Goal: Information Seeking & Learning: Compare options

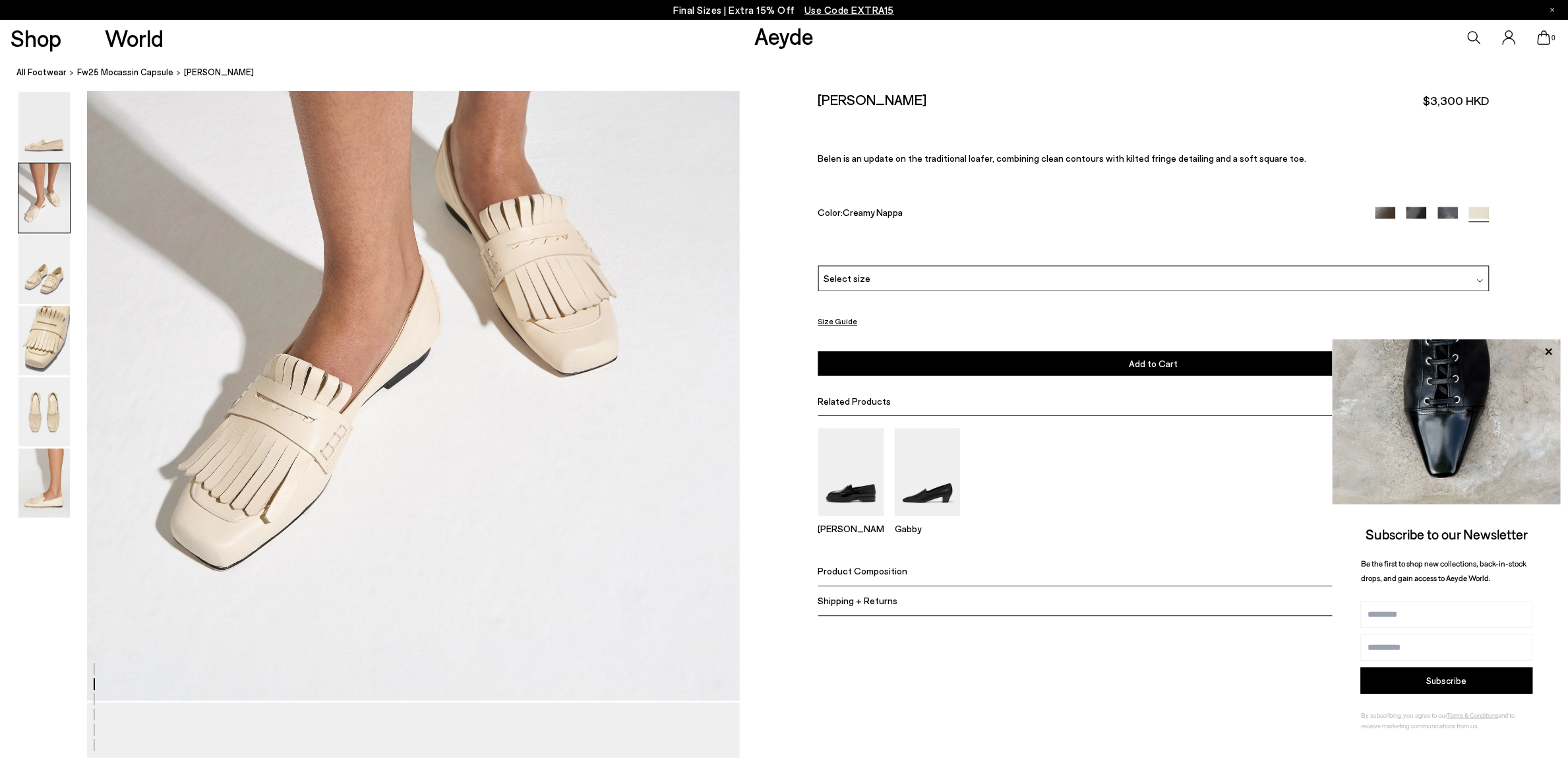
scroll to position [1183, 0]
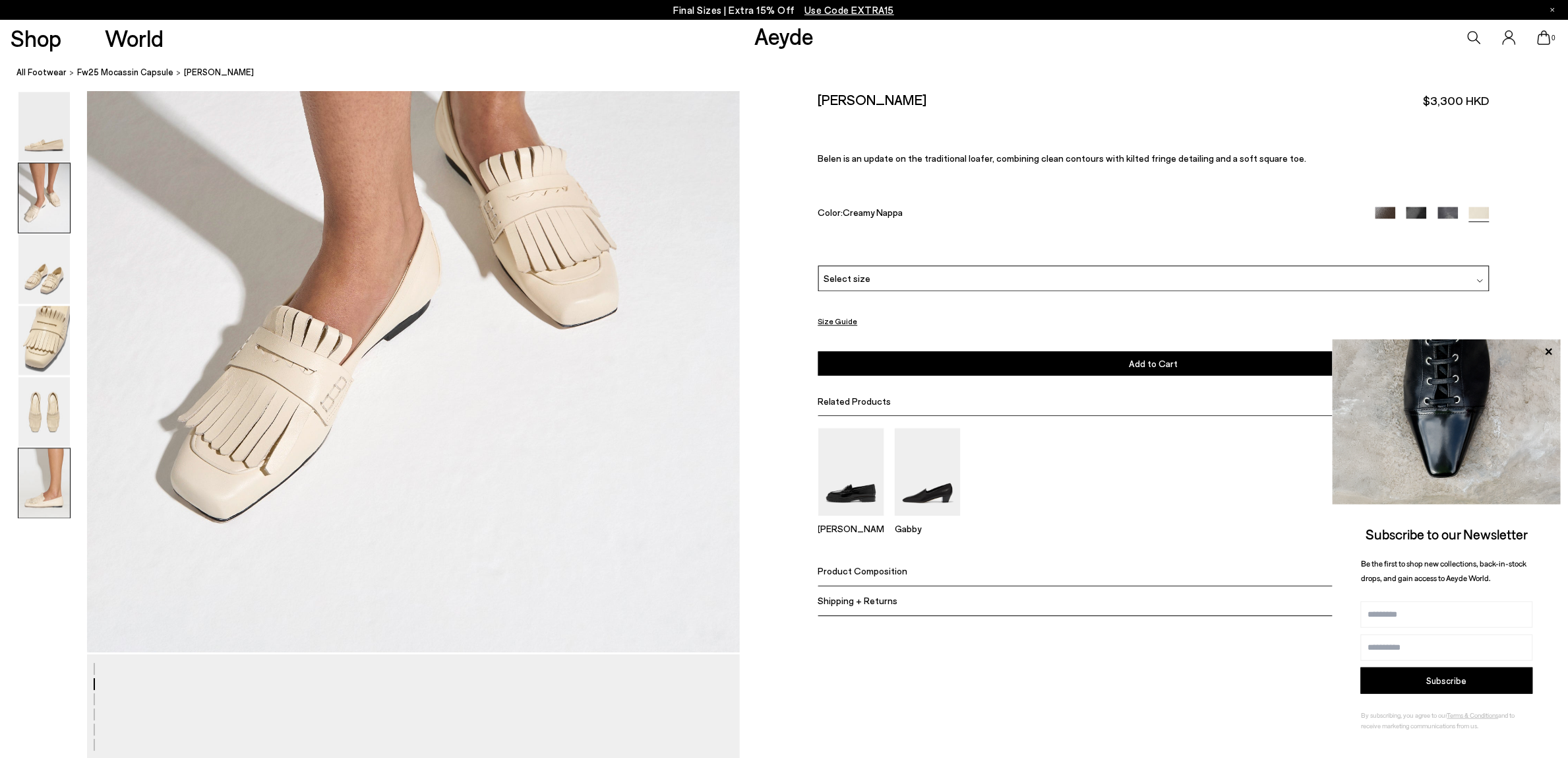
click at [33, 497] on img at bounding box center [43, 484] width 51 height 69
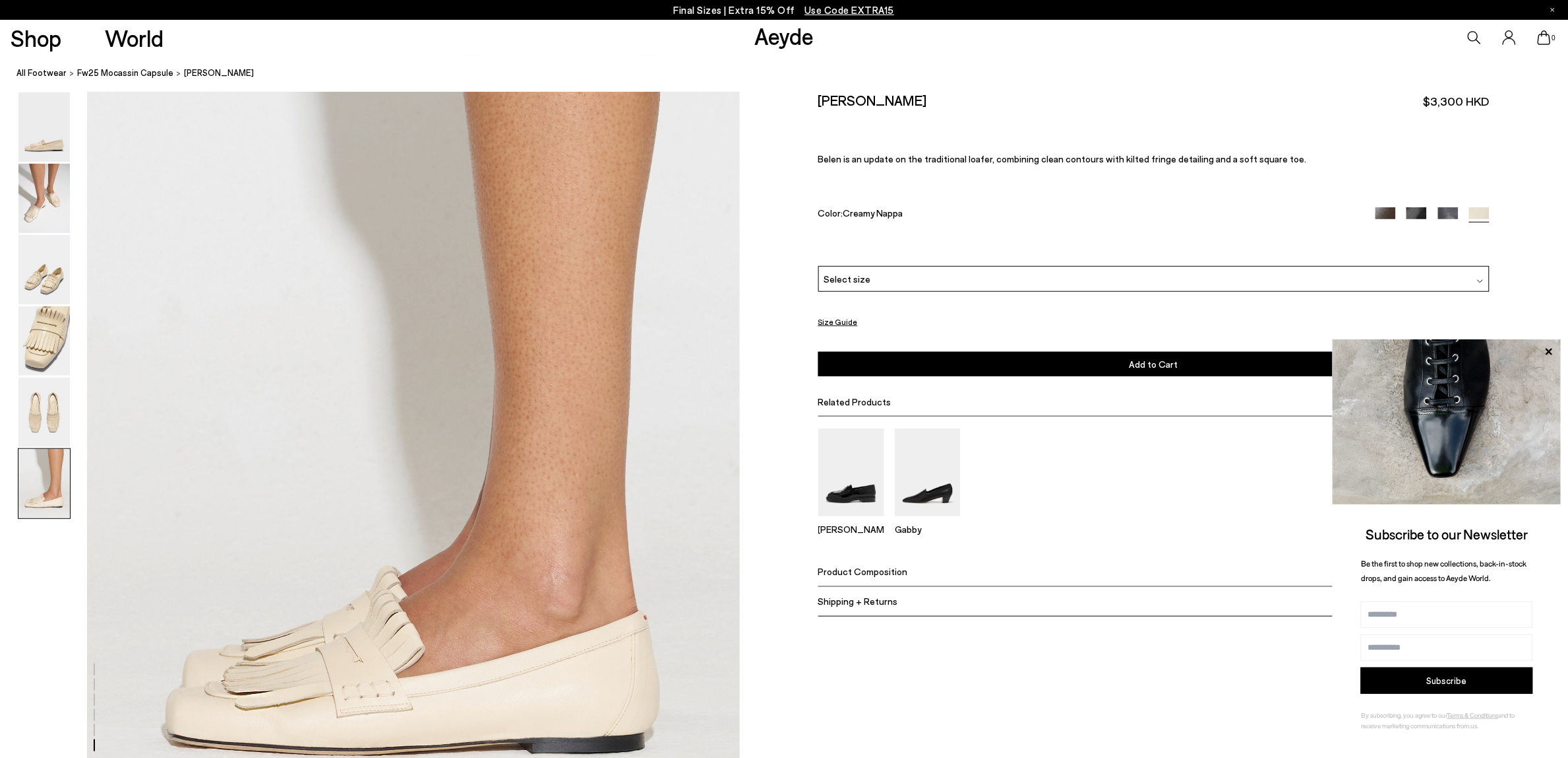
scroll to position [4458, 0]
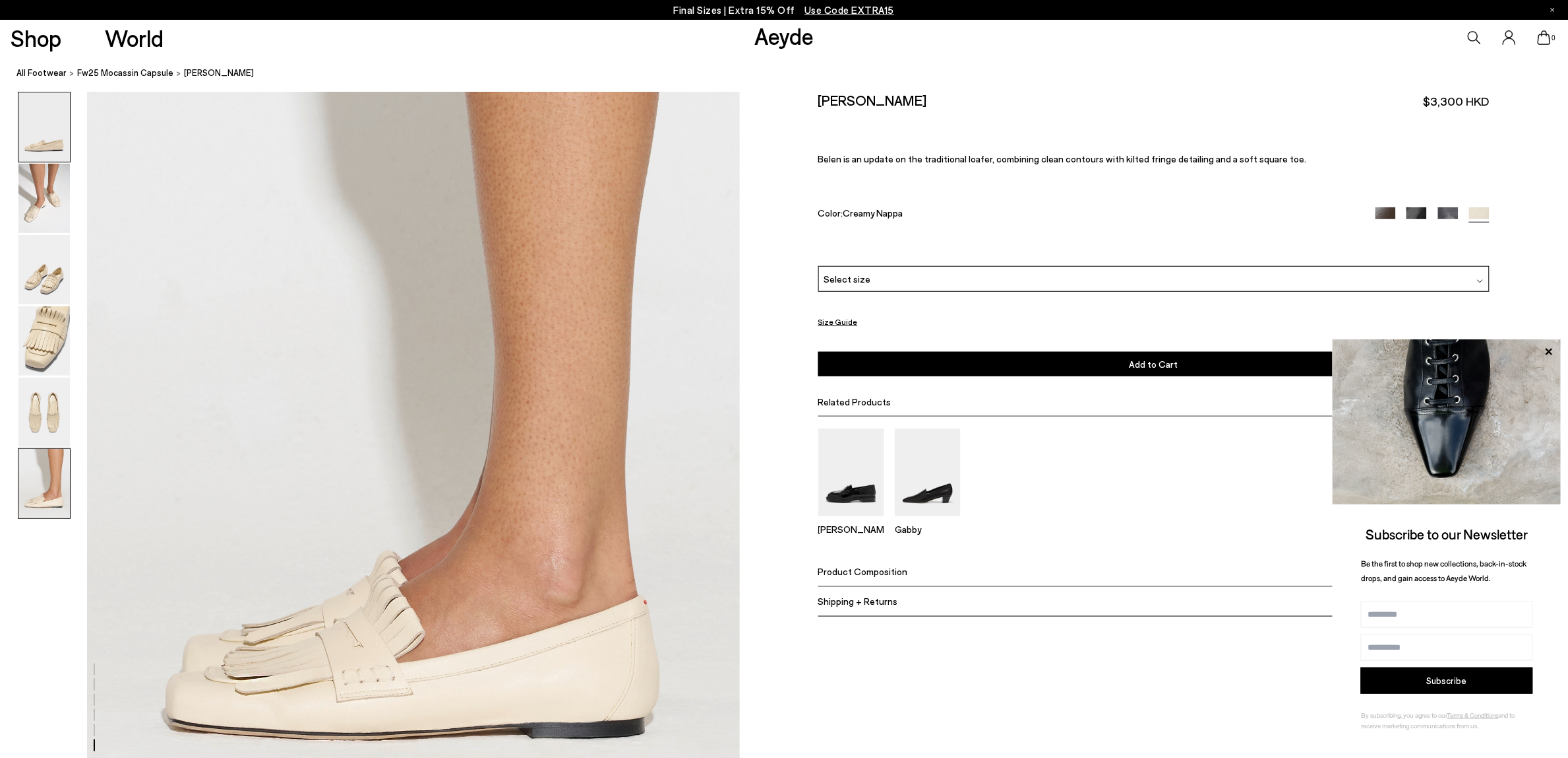
click at [34, 150] on img at bounding box center [43, 127] width 51 height 69
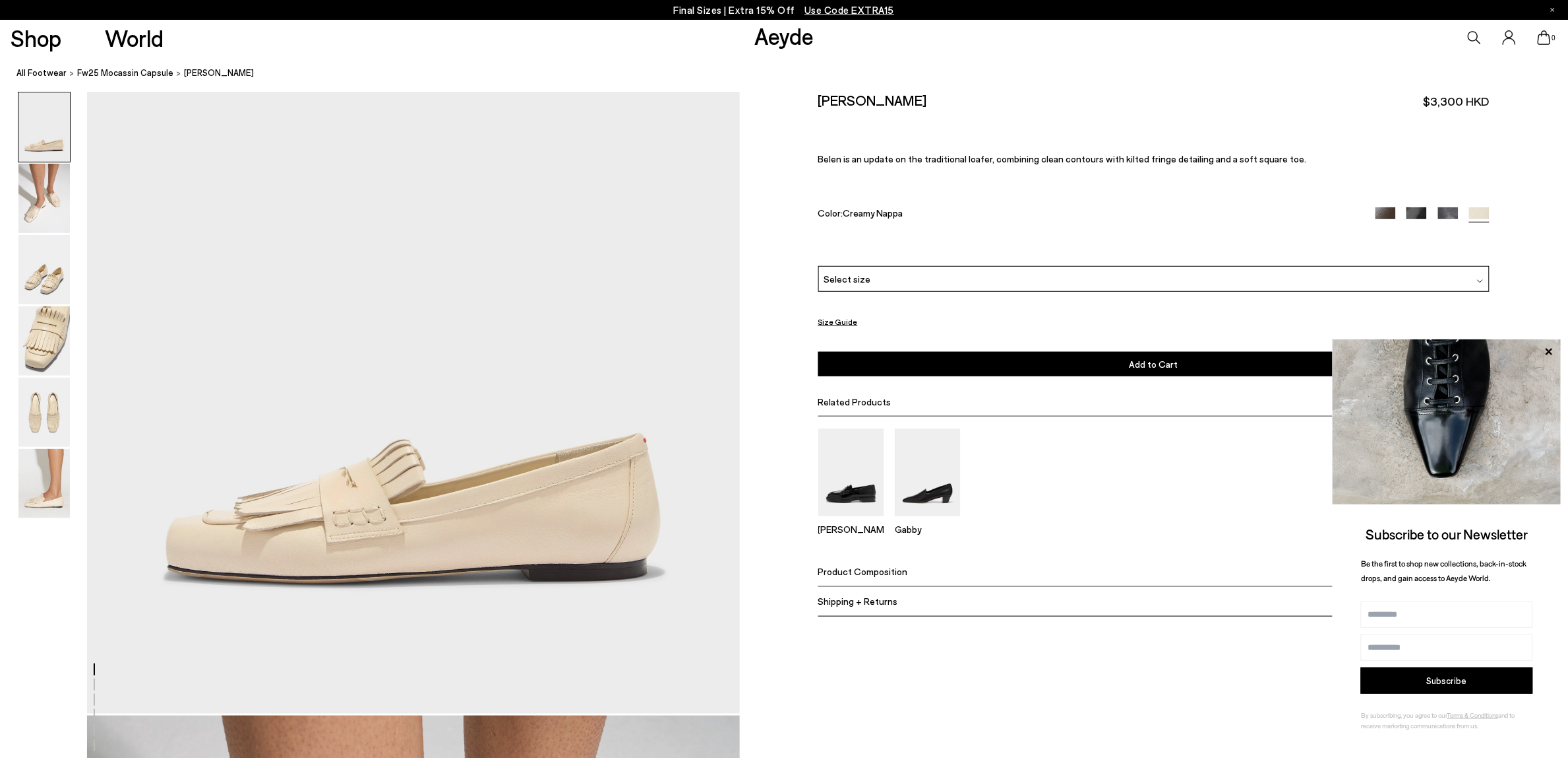
scroll to position [0, 0]
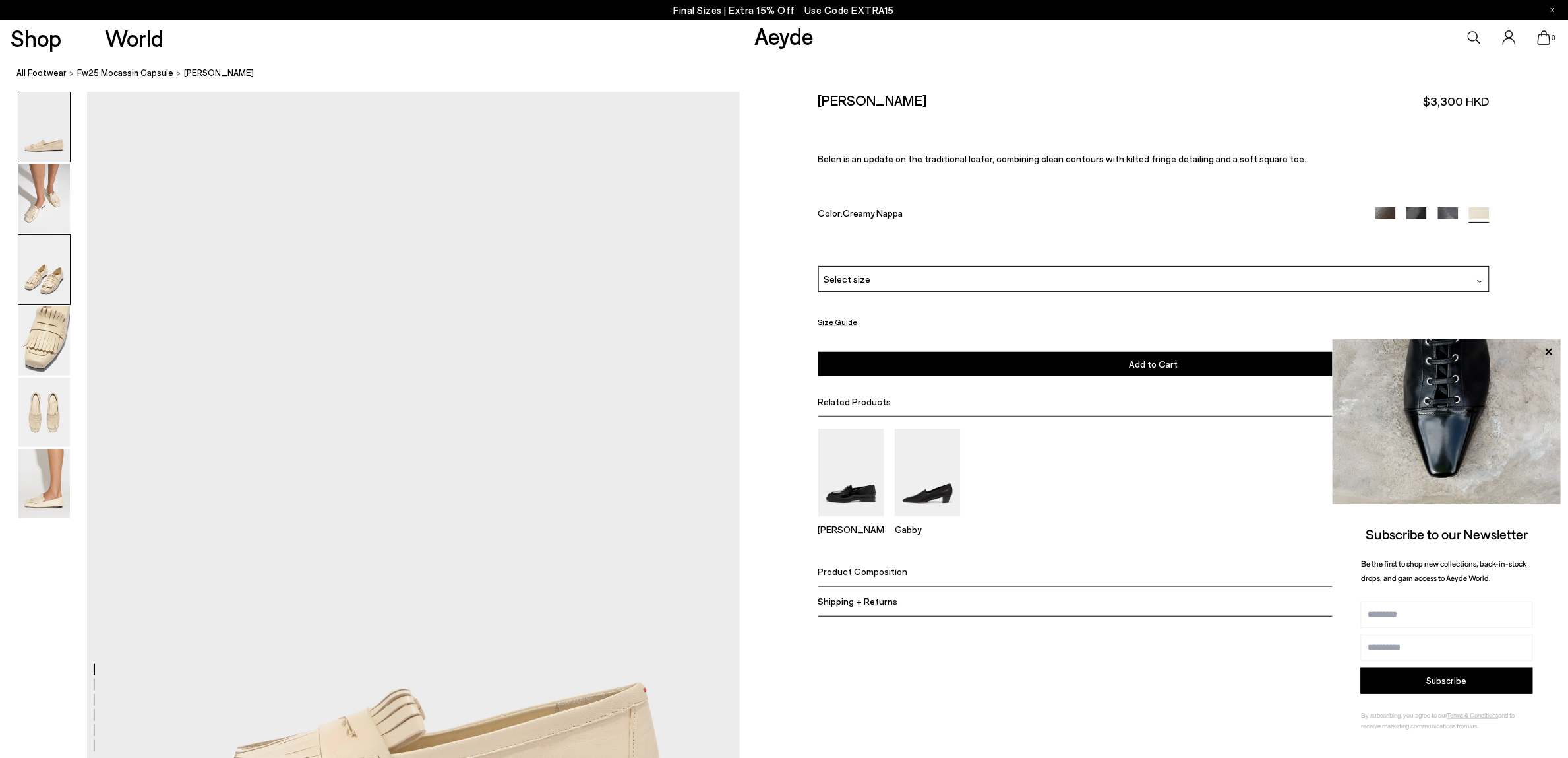
click at [43, 277] on img at bounding box center [43, 270] width 51 height 69
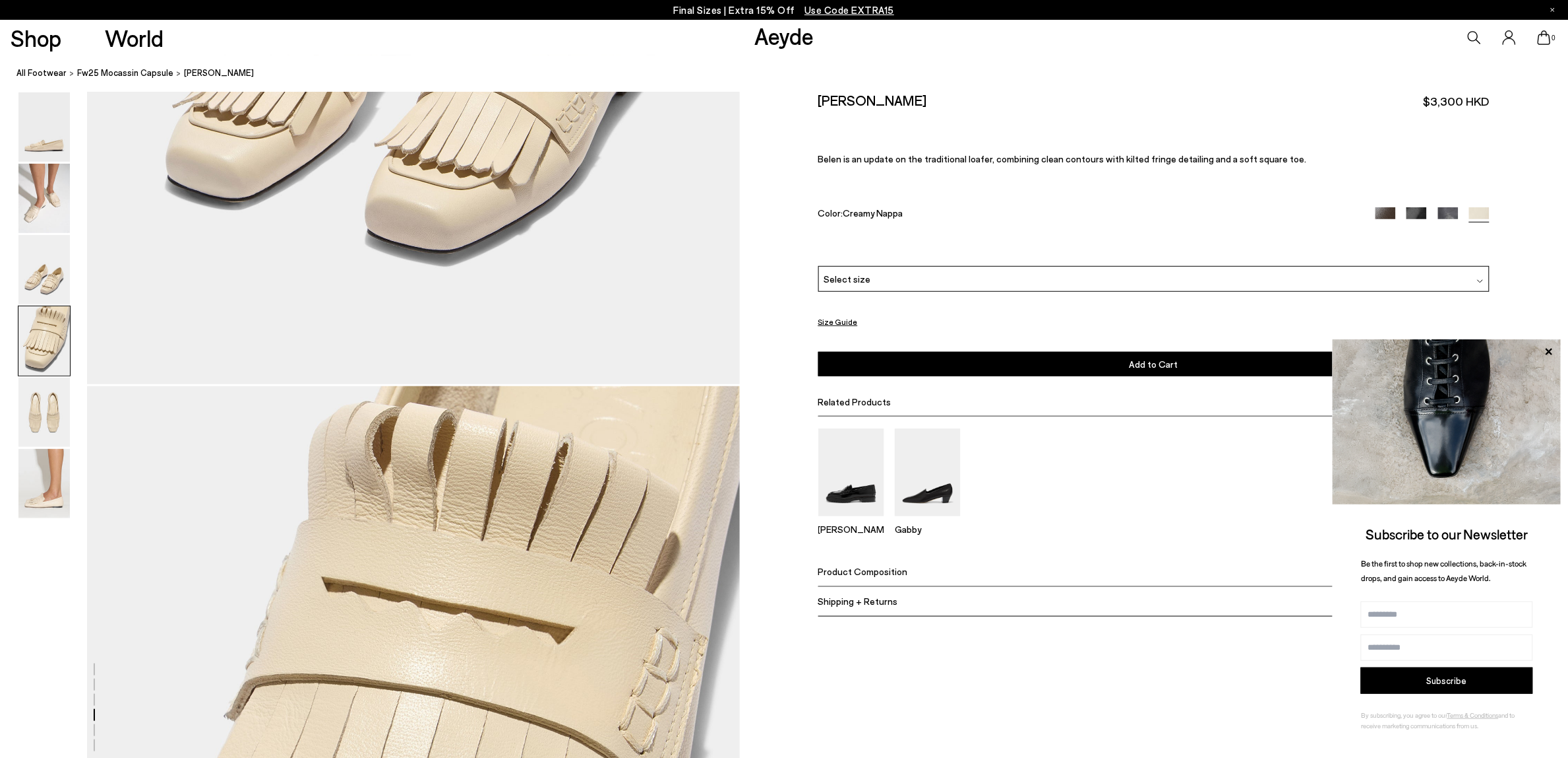
scroll to position [2737, 0]
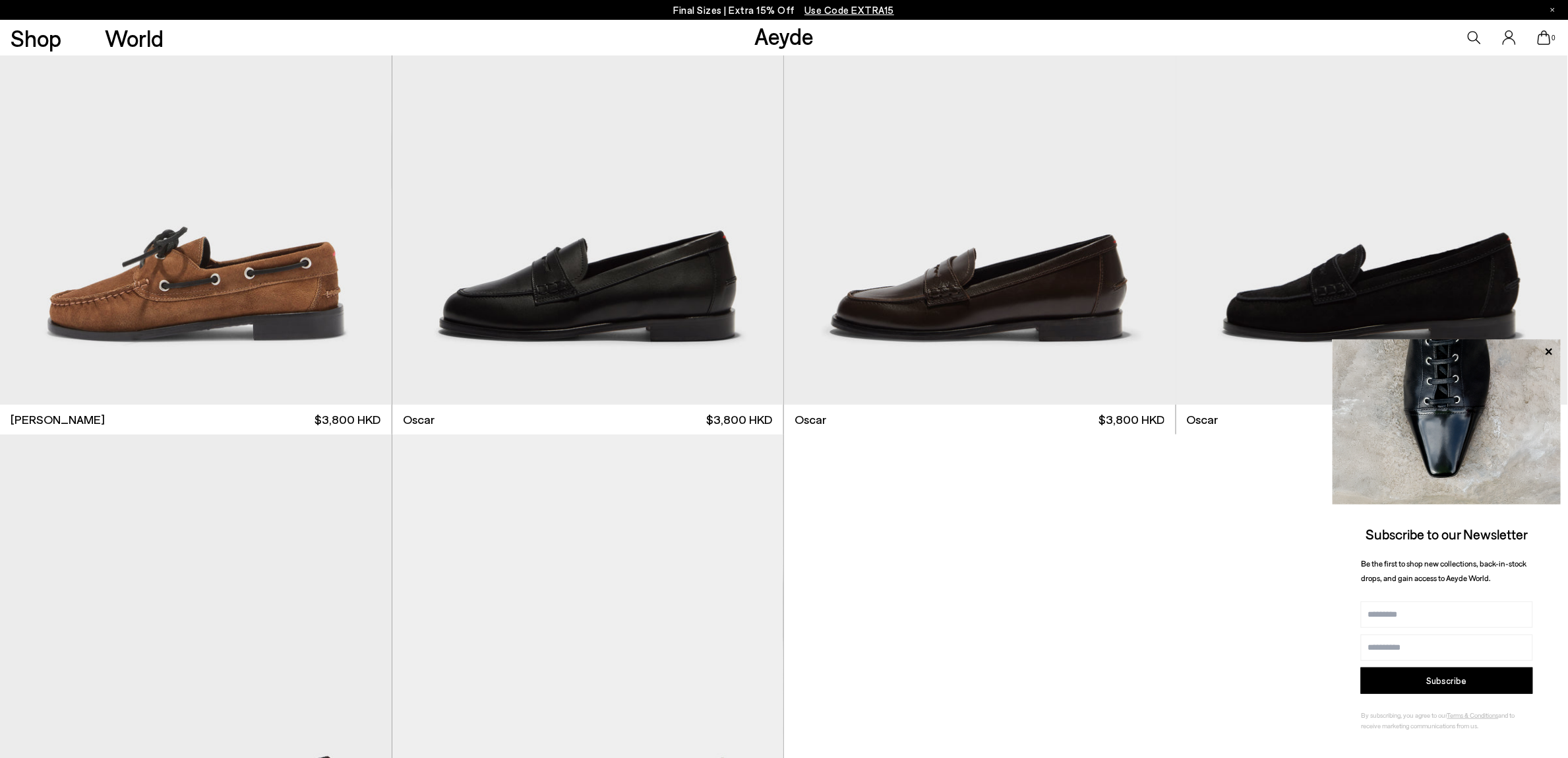
scroll to position [2442, 0]
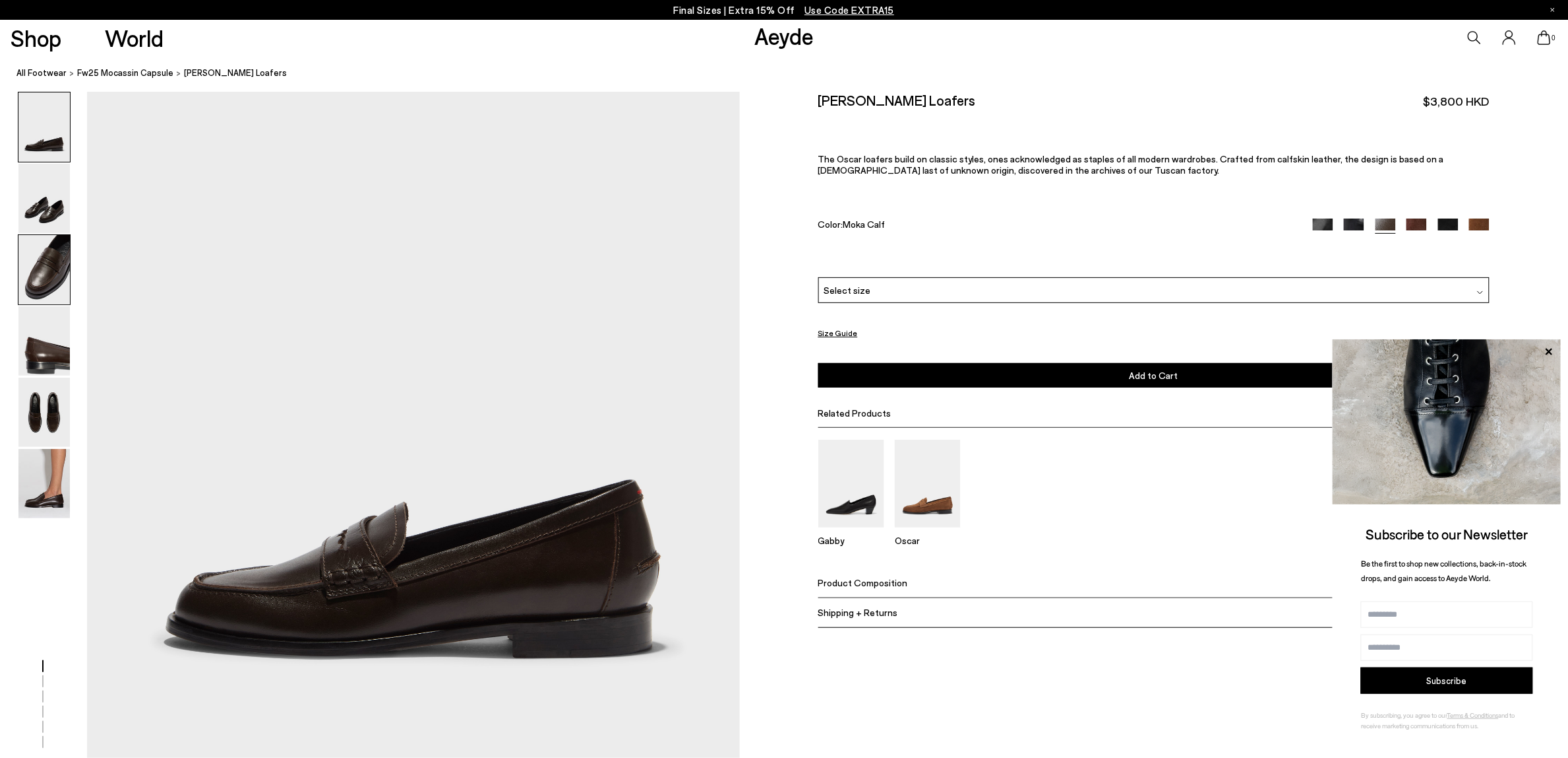
click at [34, 268] on img at bounding box center [43, 270] width 51 height 69
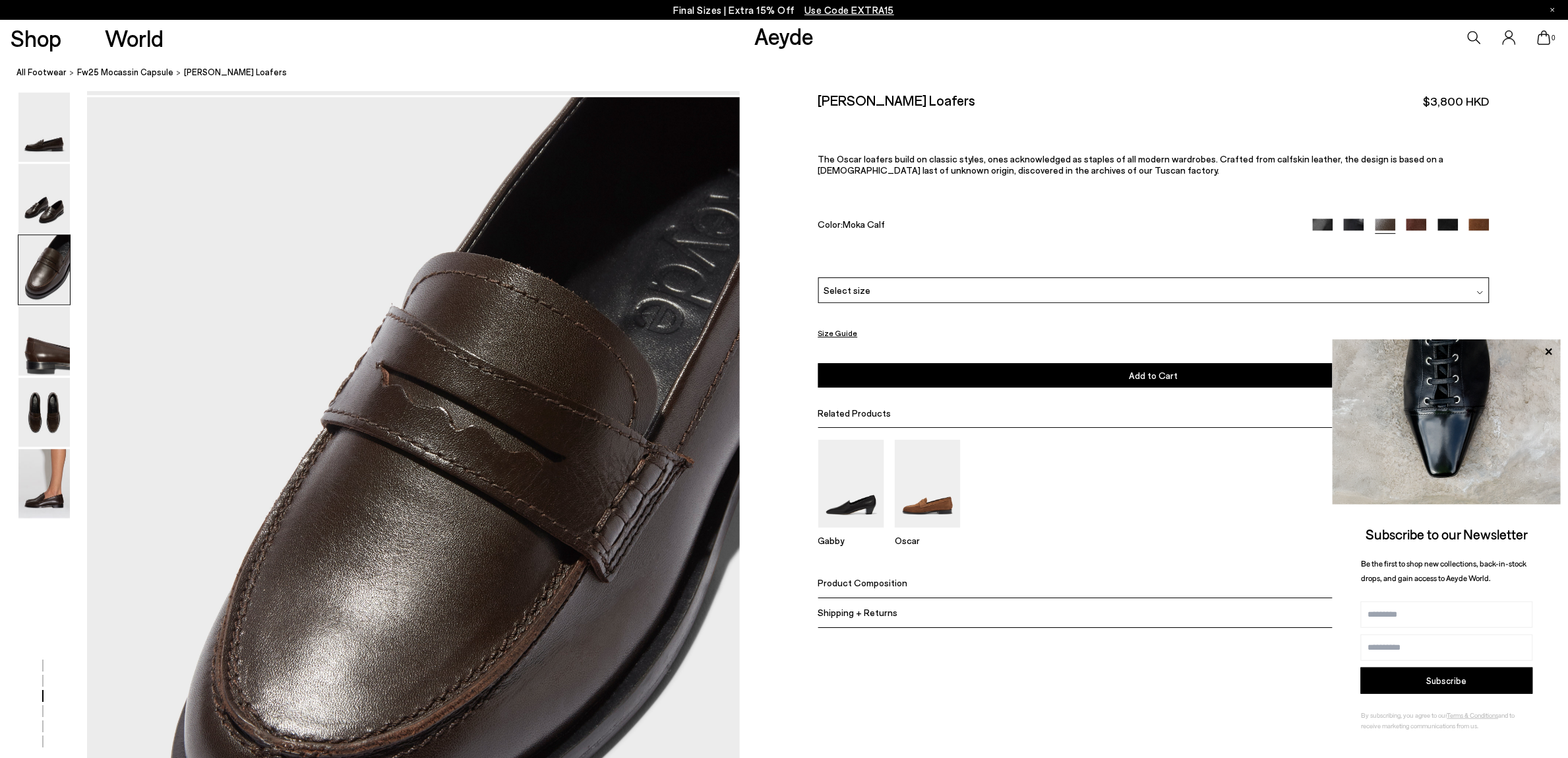
scroll to position [1542, 0]
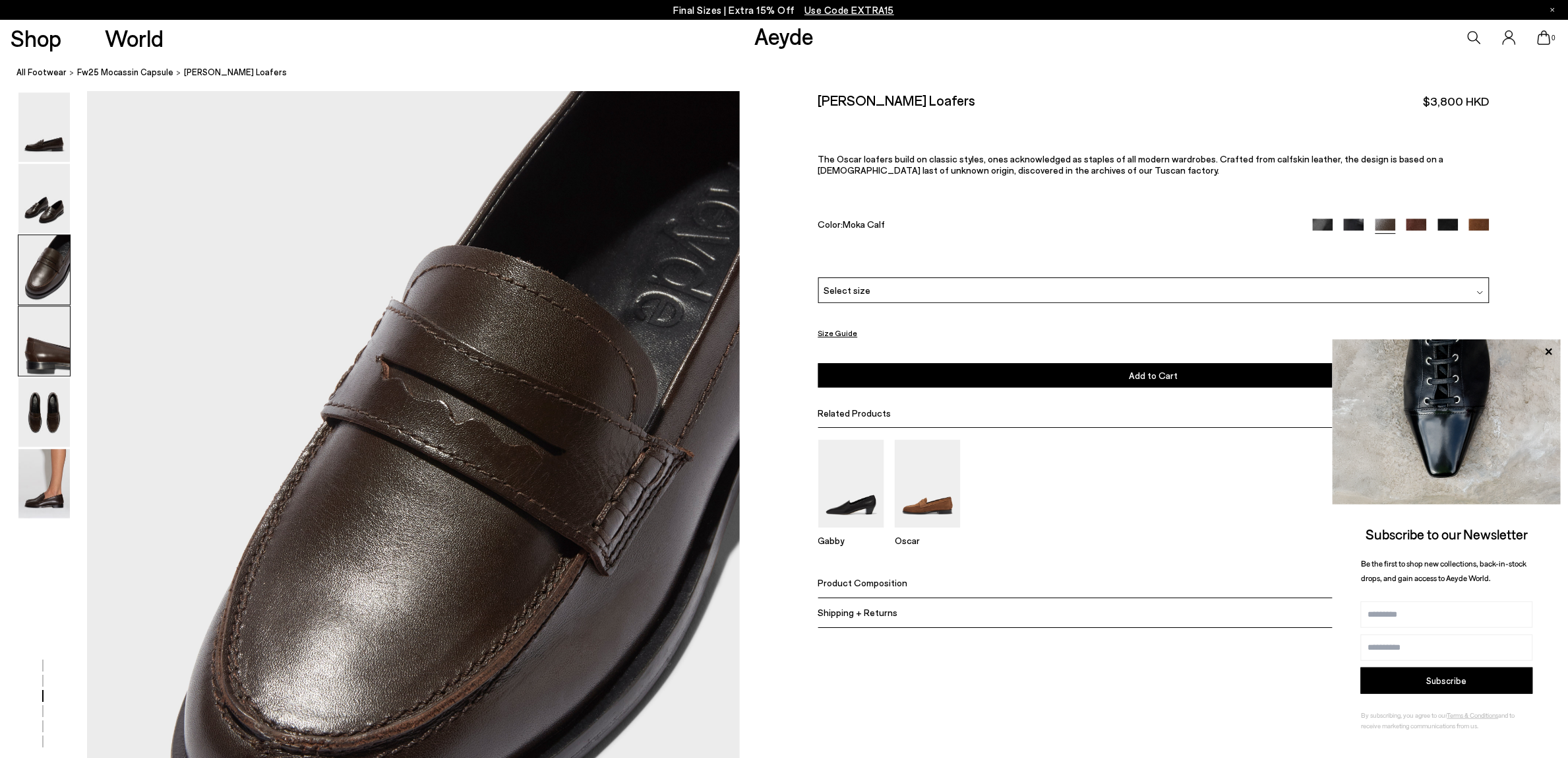
click at [40, 353] on img at bounding box center [43, 341] width 51 height 69
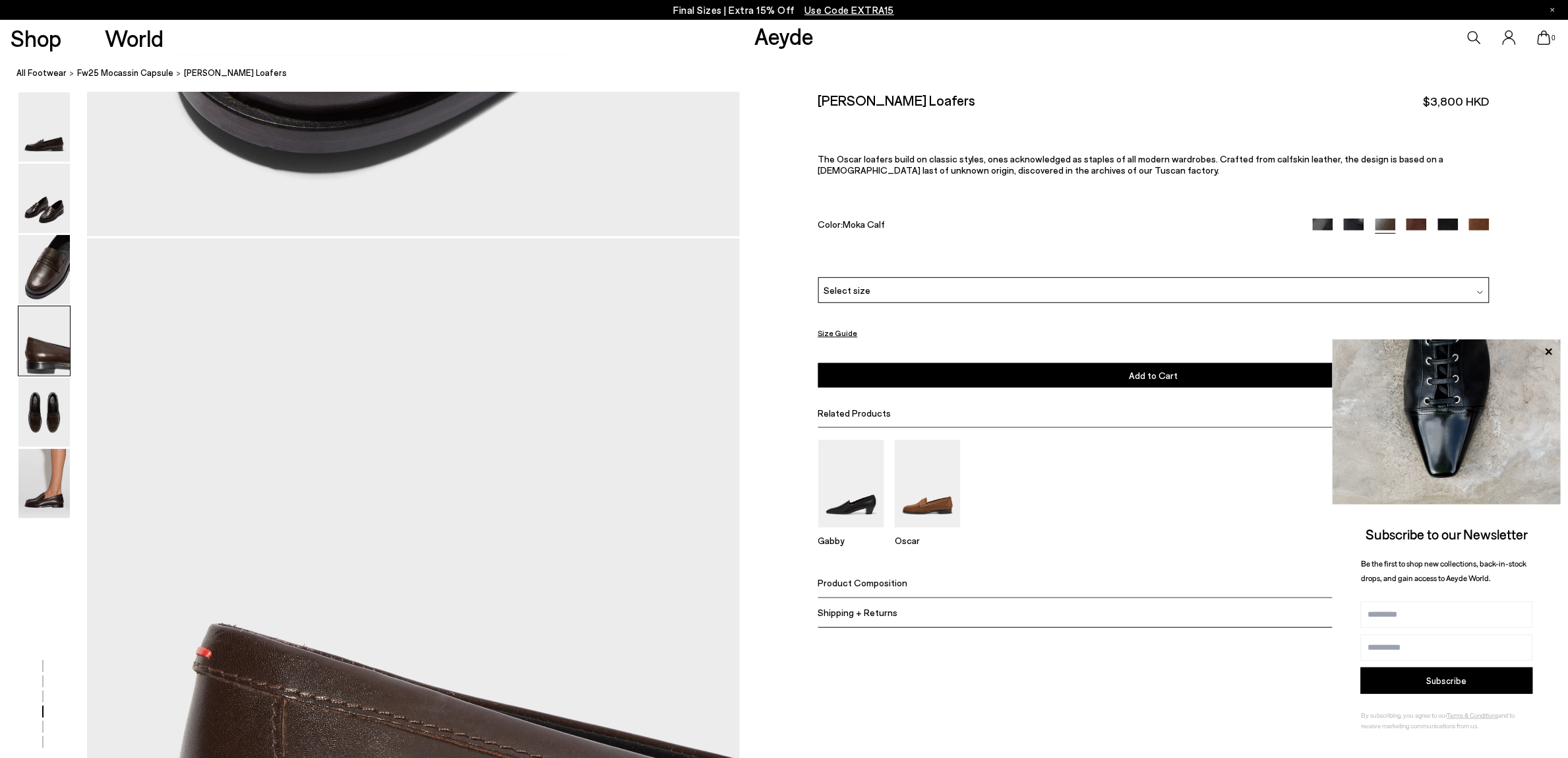
scroll to position [2086, 0]
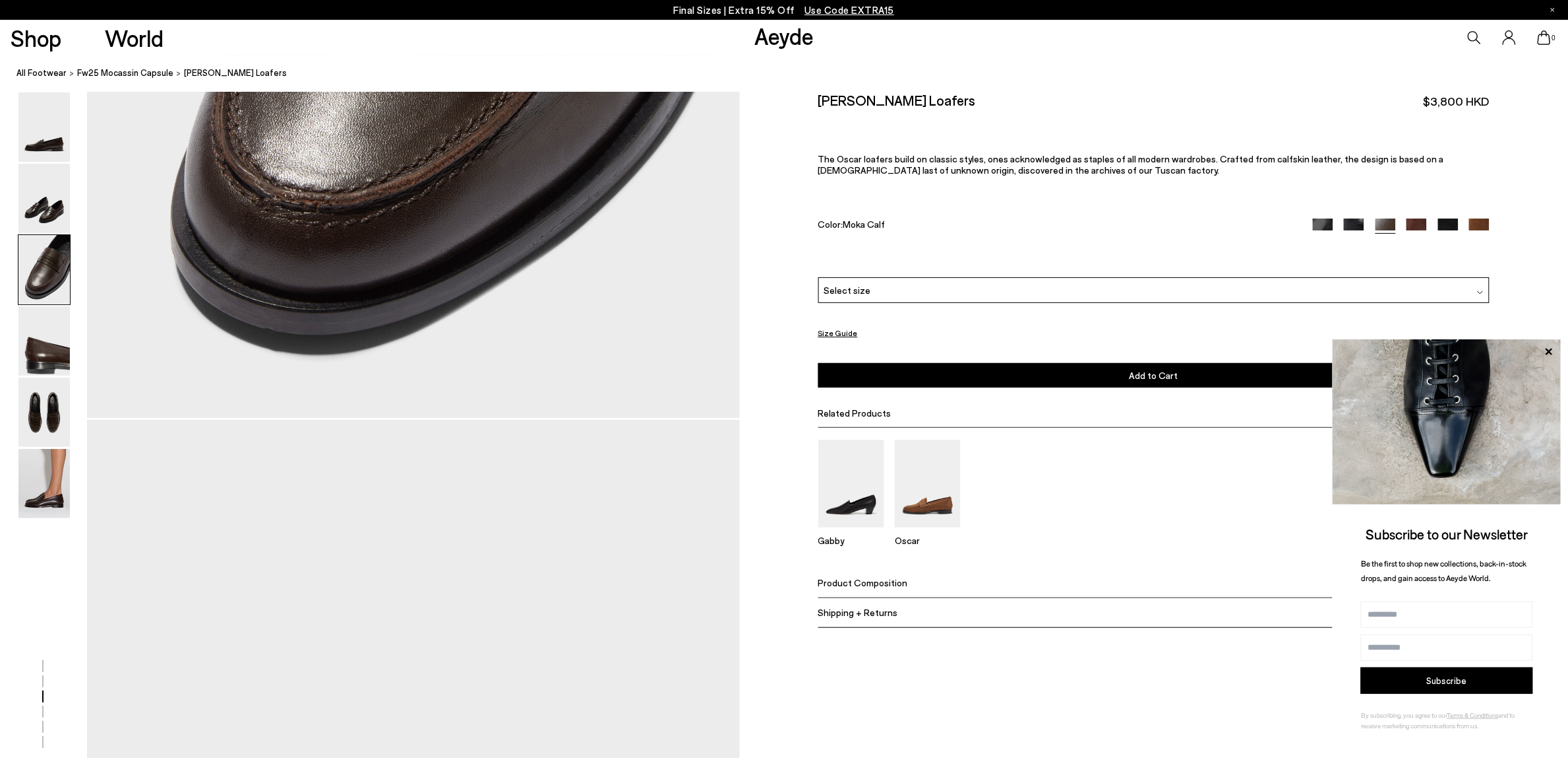
click at [1476, 227] on img at bounding box center [1479, 229] width 21 height 21
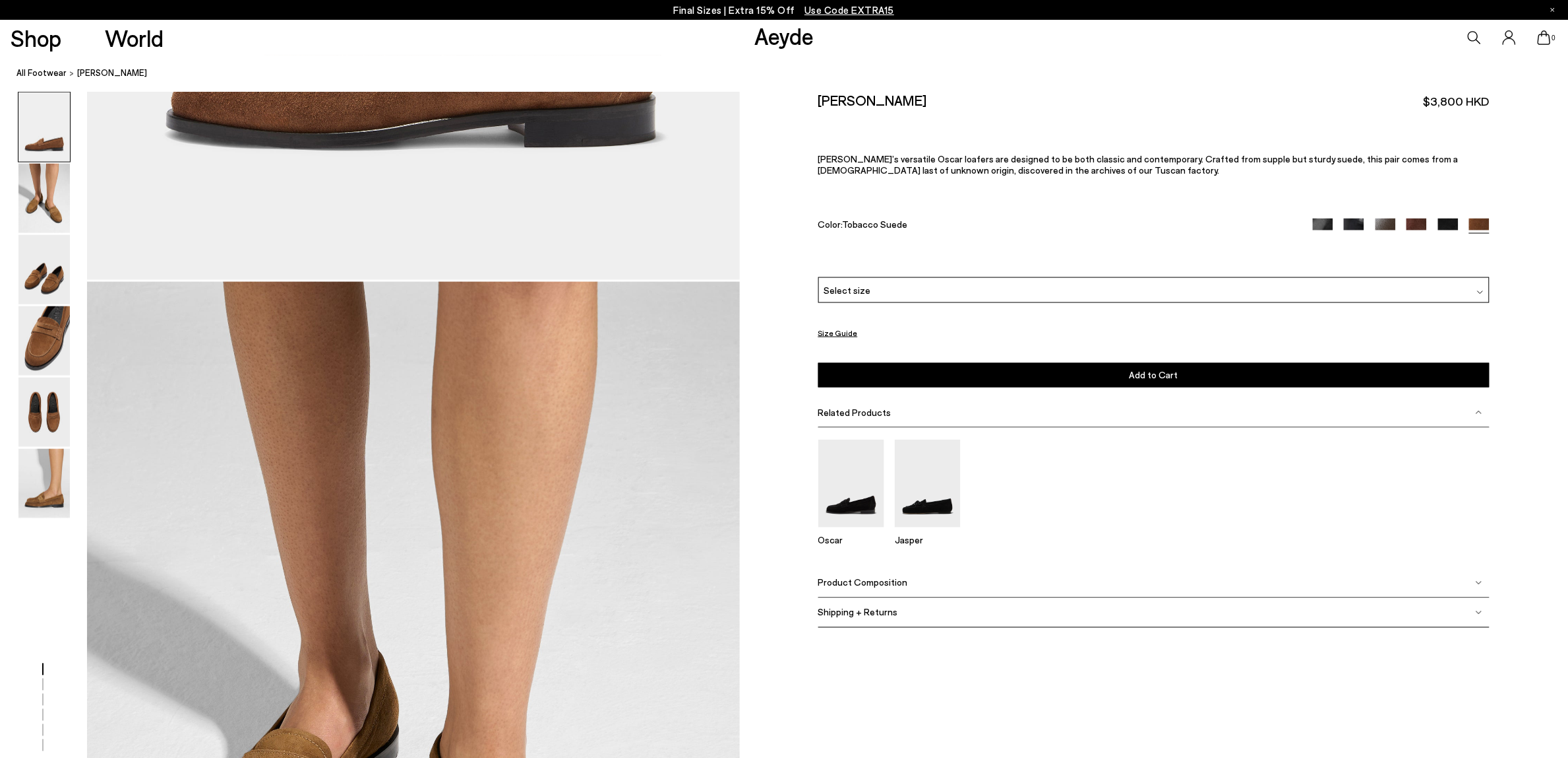
scroll to position [660, 0]
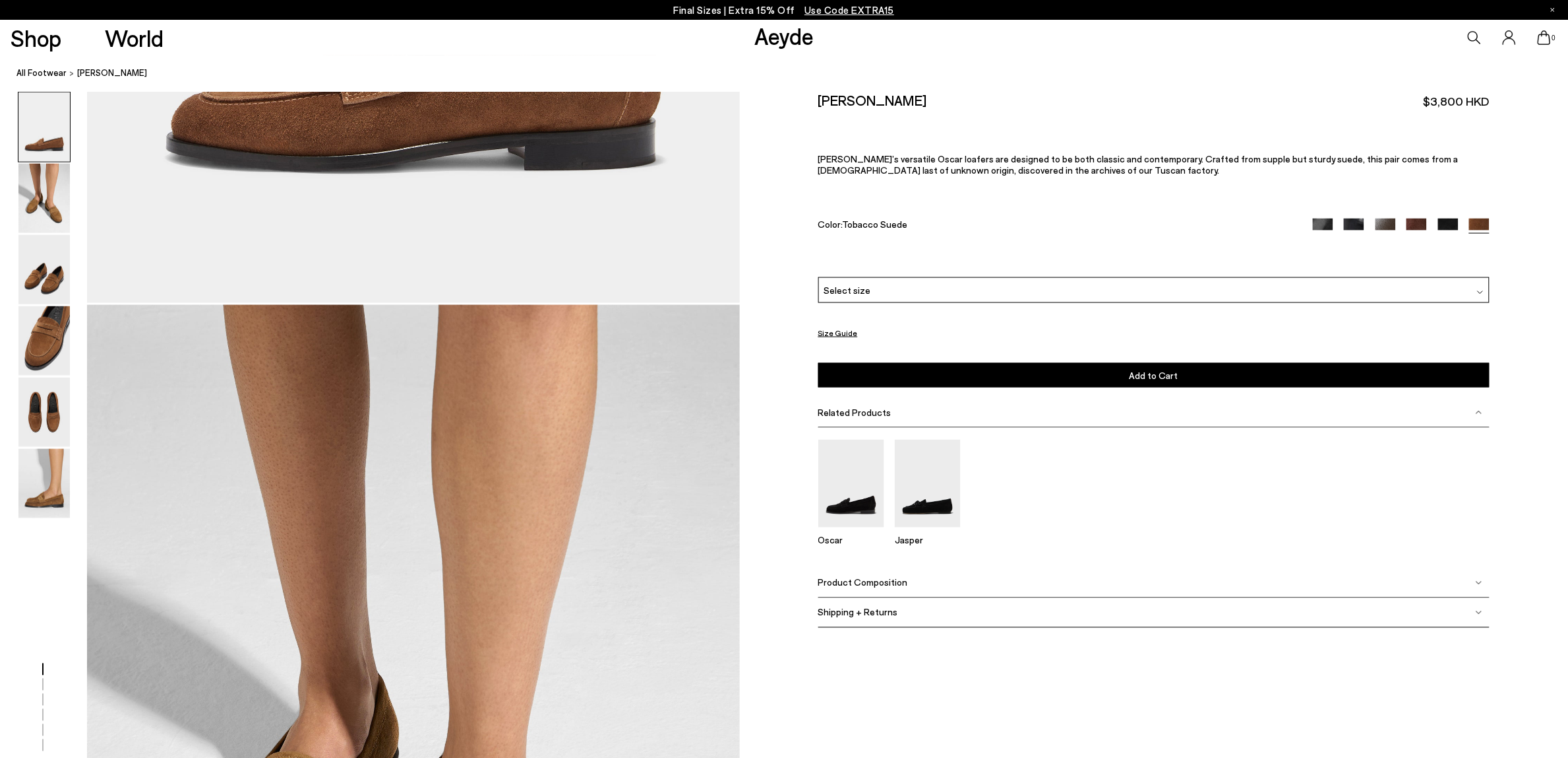
click at [1450, 222] on img at bounding box center [1449, 229] width 21 height 21
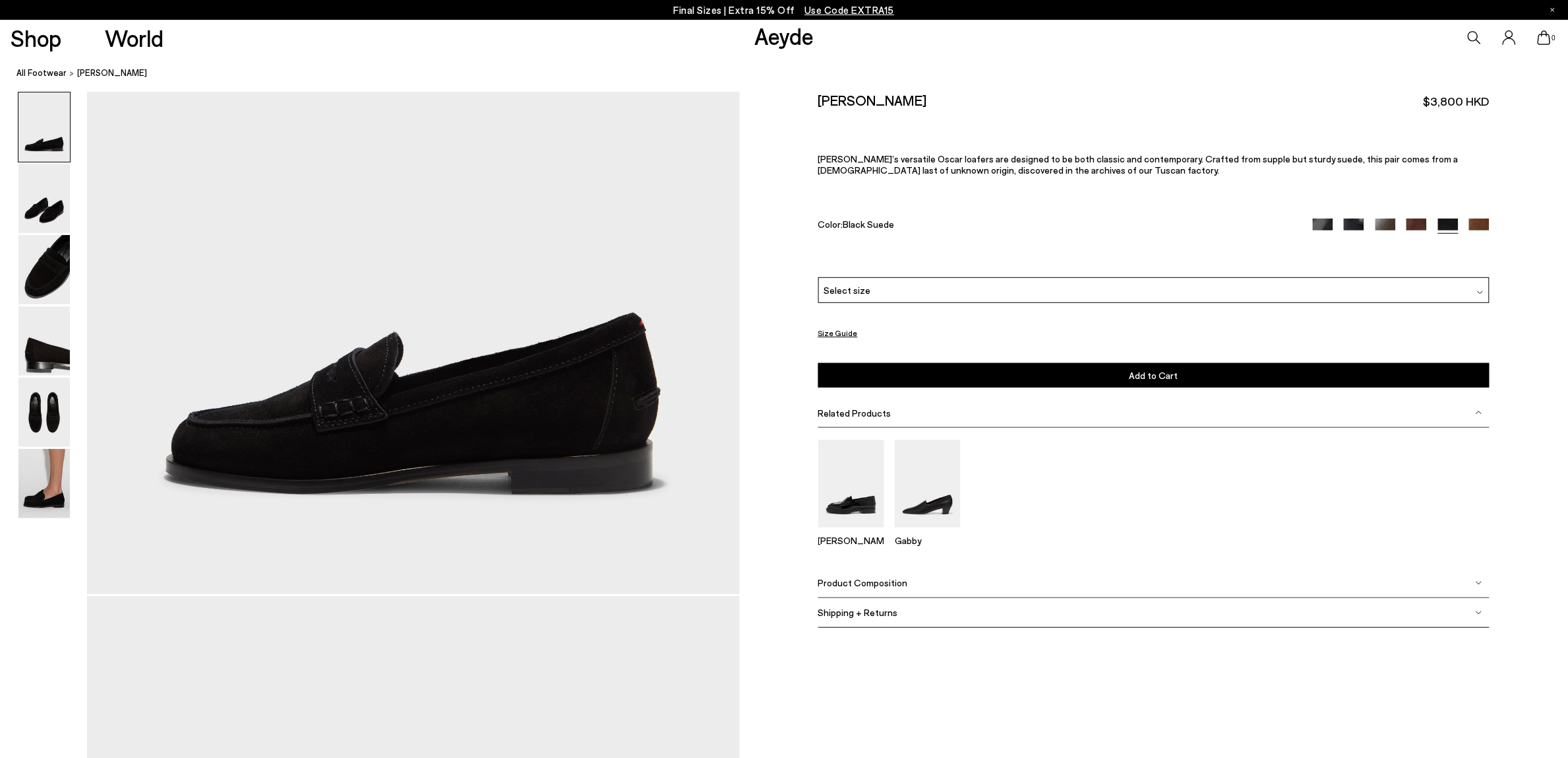
scroll to position [165, 0]
click at [55, 274] on img at bounding box center [43, 270] width 51 height 69
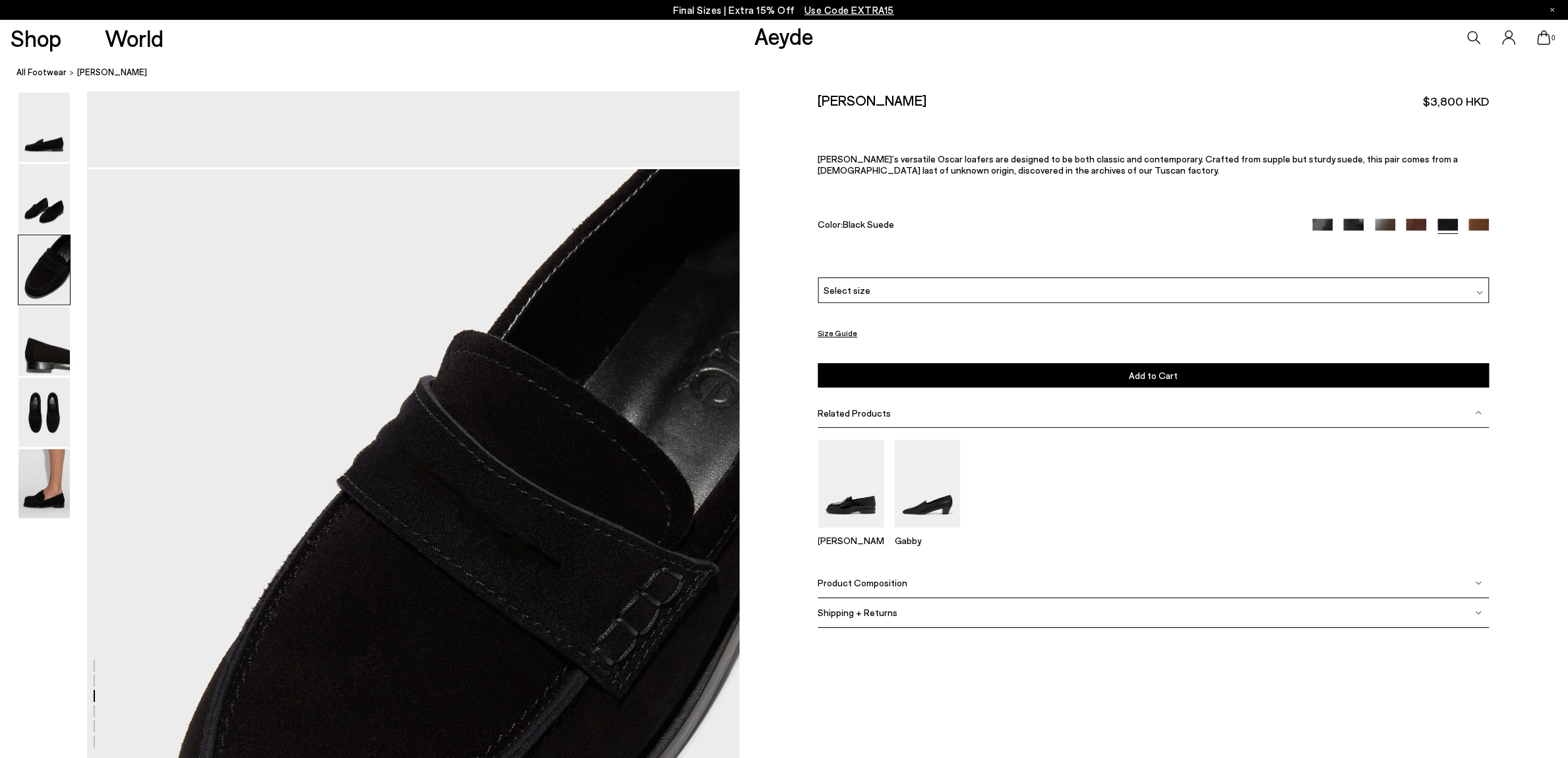
scroll to position [1542, 0]
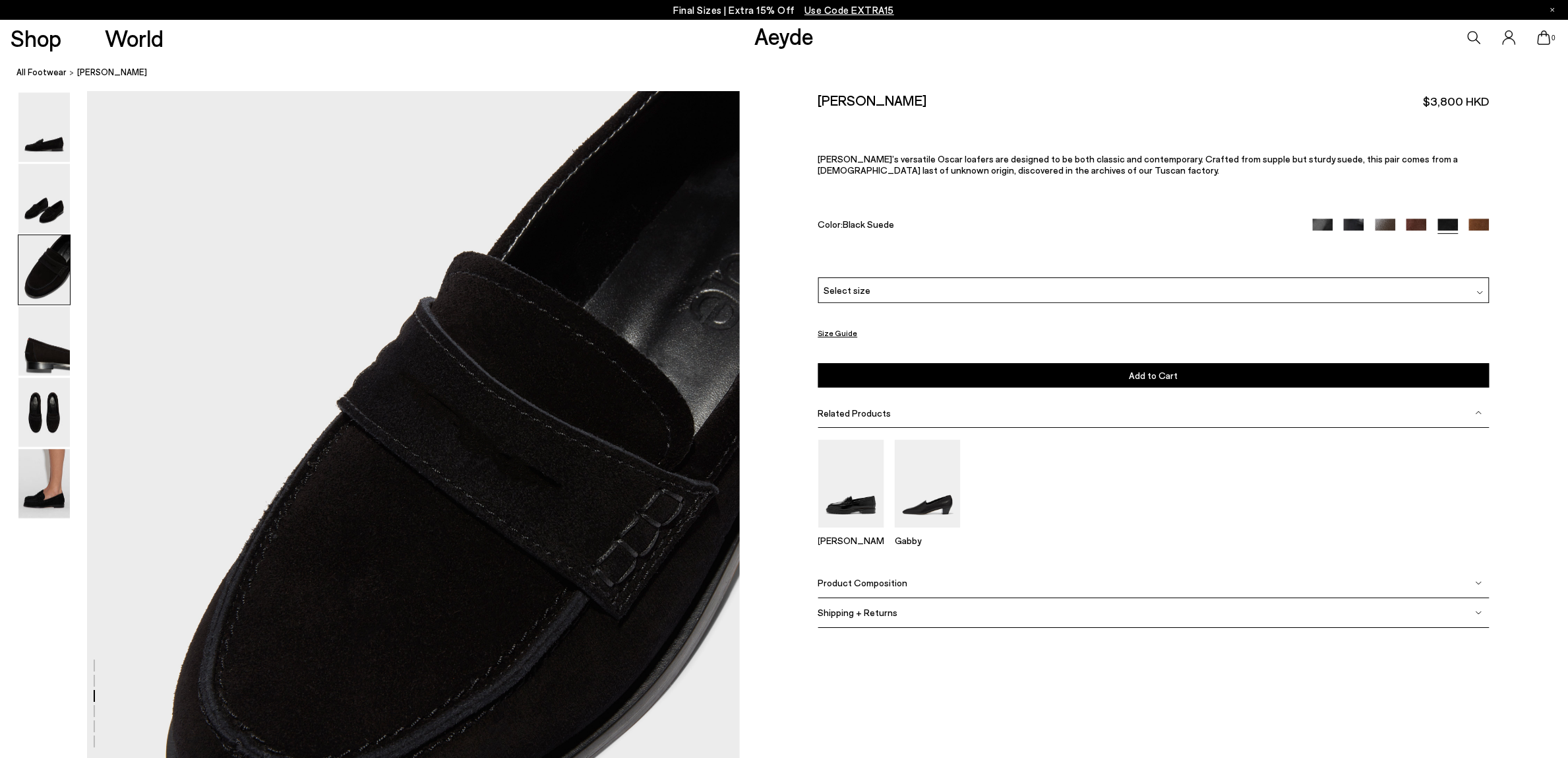
click at [1422, 223] on img at bounding box center [1417, 229] width 21 height 21
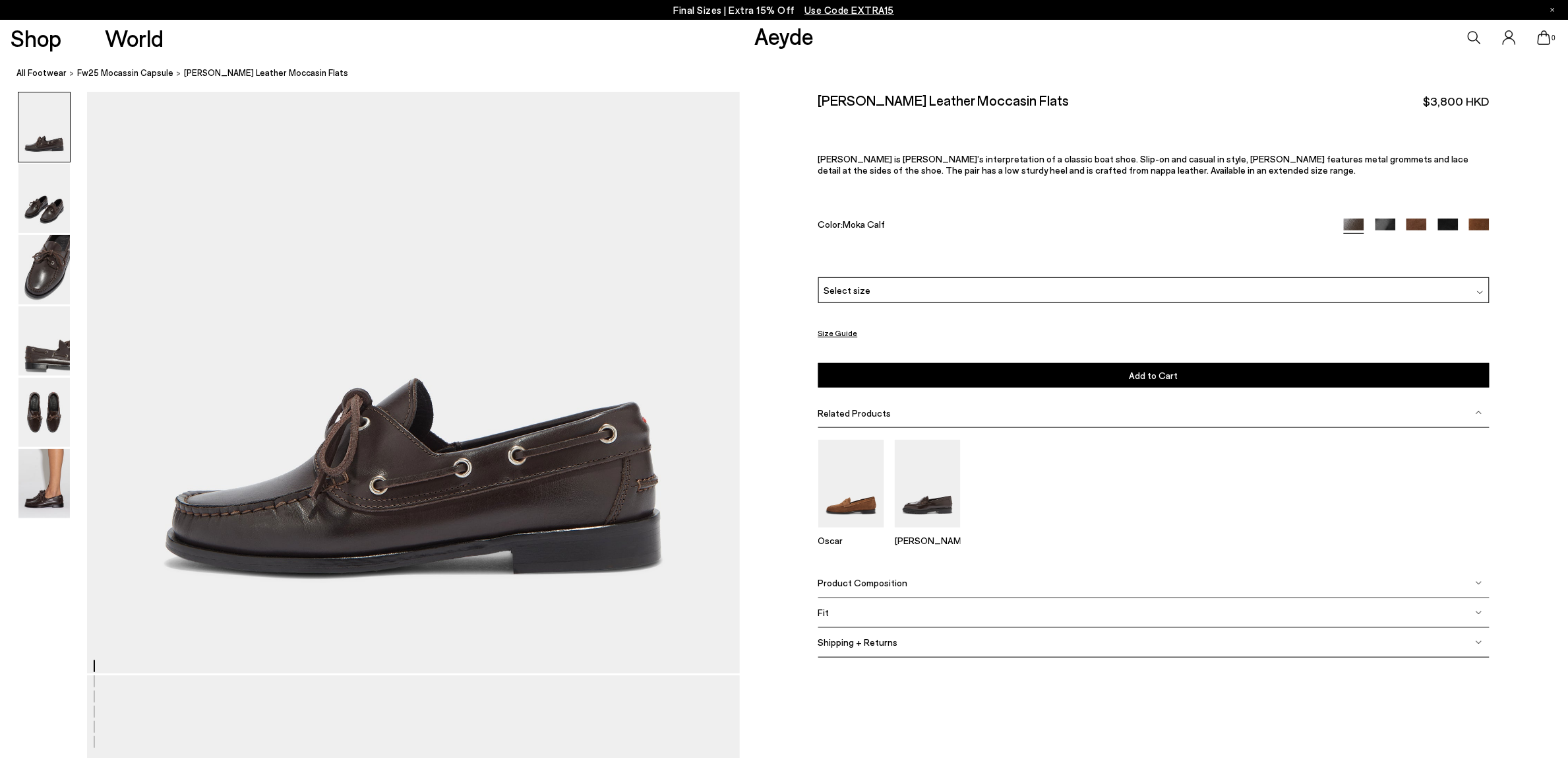
scroll to position [165, 0]
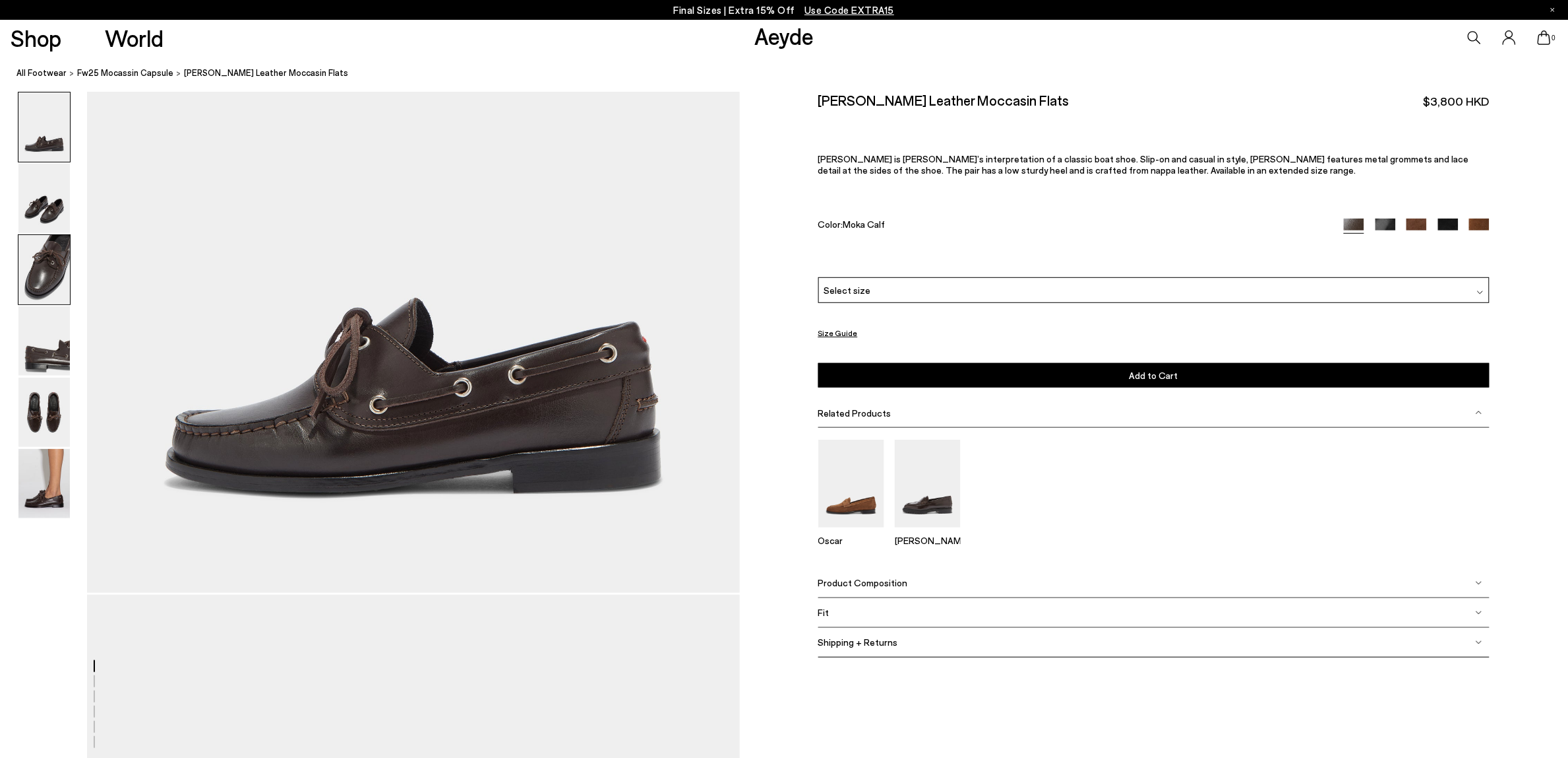
click at [40, 285] on img at bounding box center [43, 270] width 51 height 69
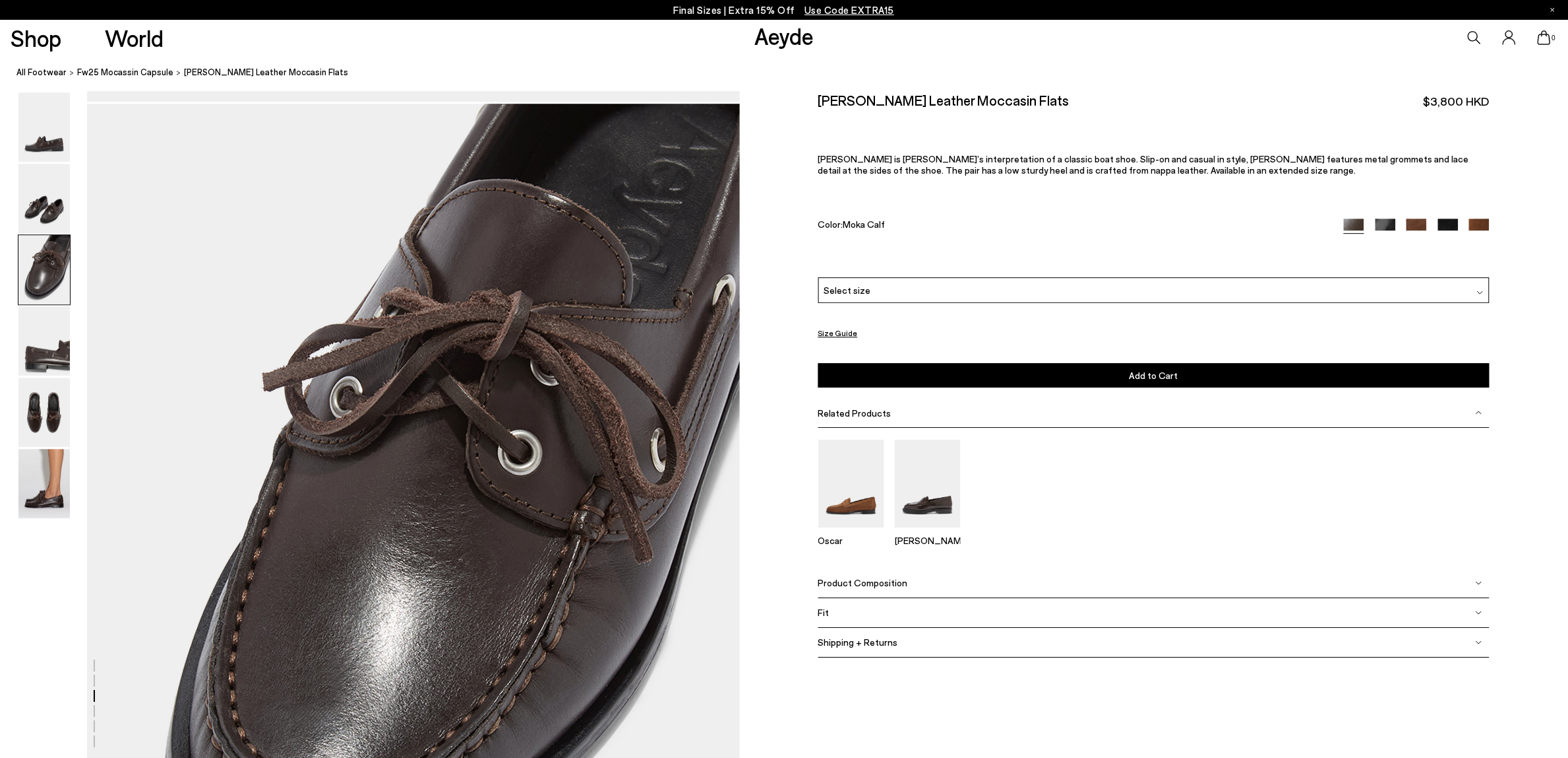
scroll to position [1542, 0]
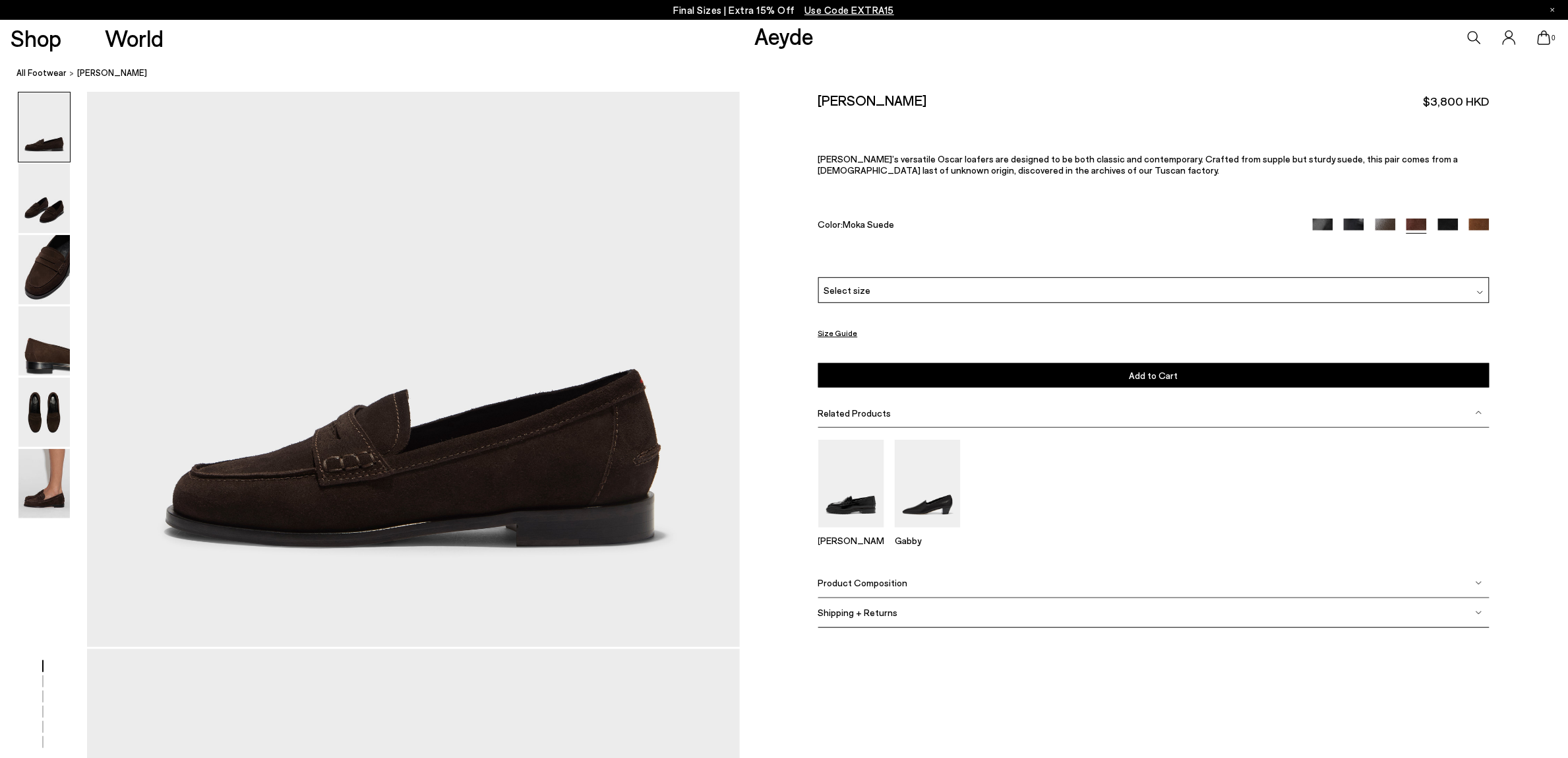
scroll to position [82, 0]
